Goal: Transaction & Acquisition: Purchase product/service

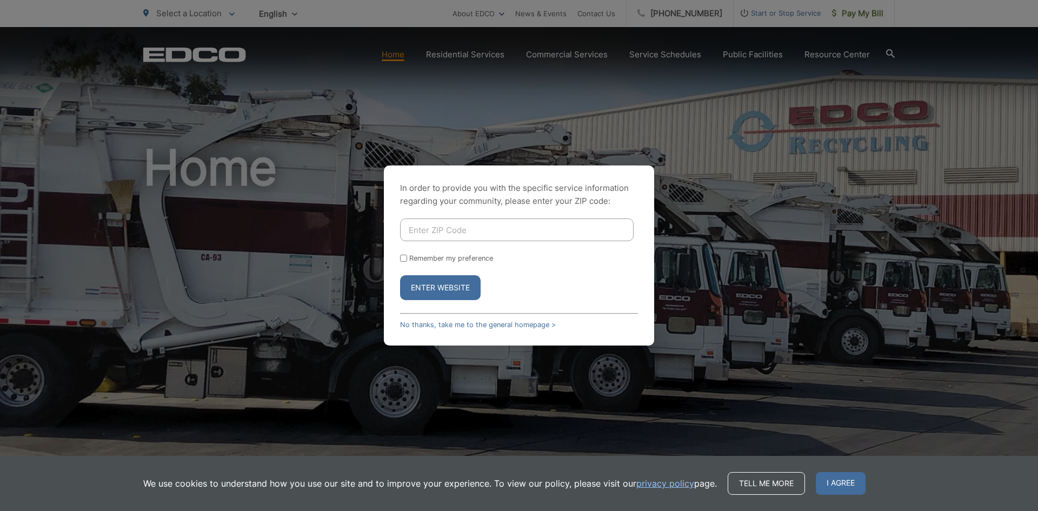
click at [461, 230] on input "Enter ZIP Code" at bounding box center [517, 229] width 234 height 23
type input "92110"
click at [403, 257] on input "Remember my preference" at bounding box center [403, 258] width 7 height 7
checkbox input "true"
click at [430, 286] on button "Enter Website" at bounding box center [440, 287] width 81 height 25
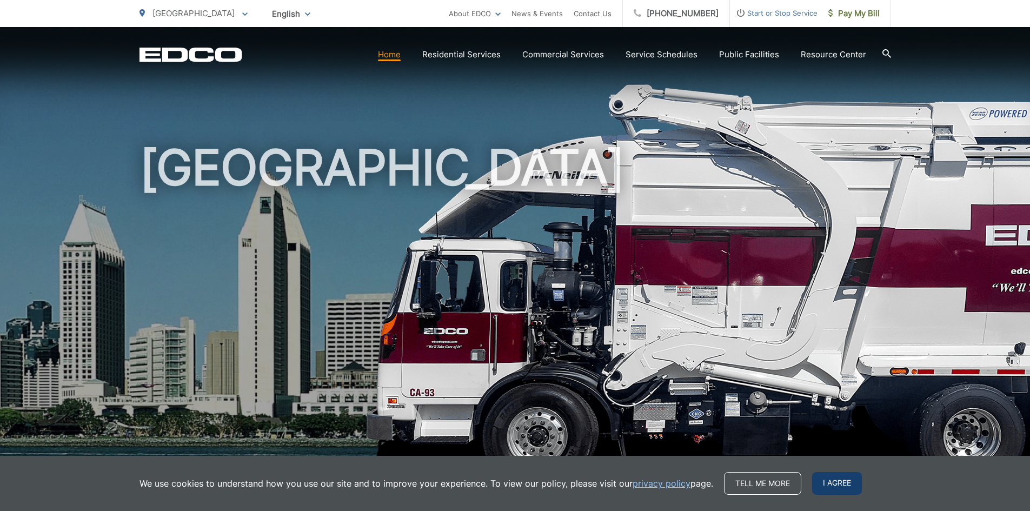
click at [842, 485] on span "I agree" at bounding box center [837, 483] width 50 height 23
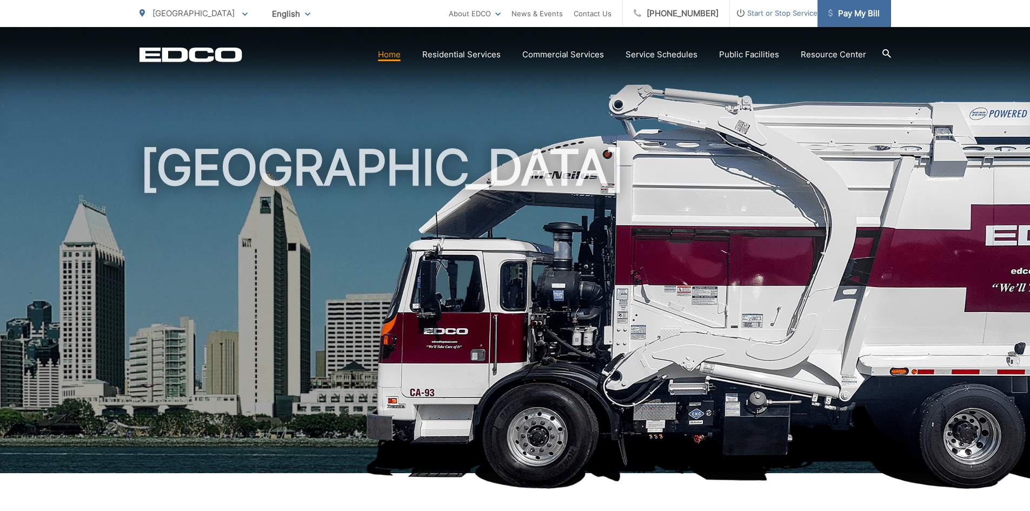
click at [851, 10] on span "Pay My Bill" at bounding box center [853, 13] width 51 height 13
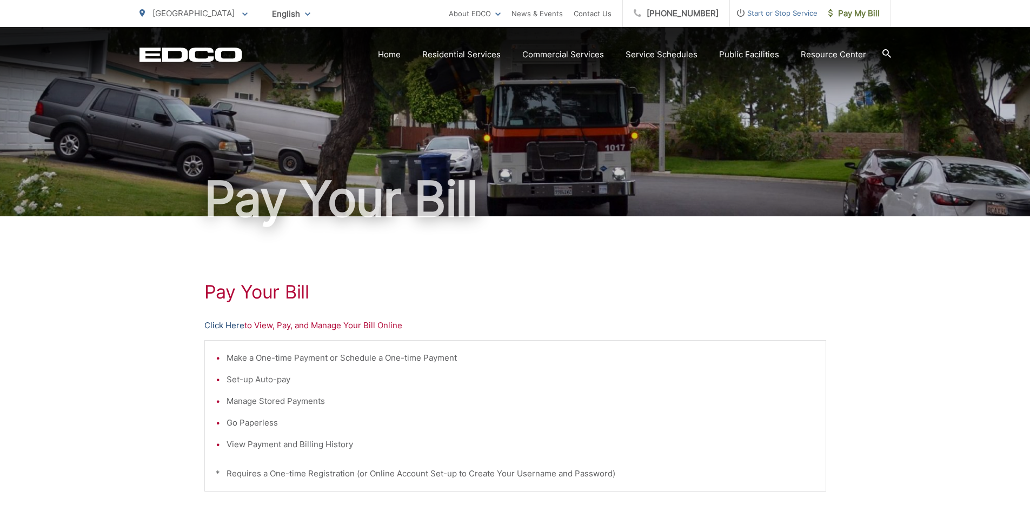
click at [223, 323] on link "Click Here" at bounding box center [224, 325] width 40 height 13
